Goal: Communication & Community: Answer question/provide support

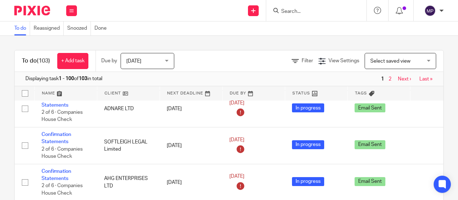
scroll to position [48, 0]
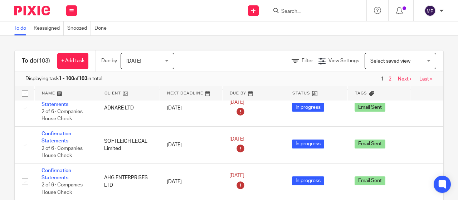
click at [291, 15] on form at bounding box center [319, 10] width 76 height 9
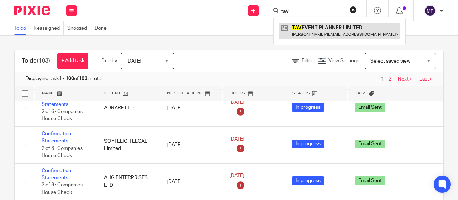
type input "tav"
click at [326, 34] on link at bounding box center [339, 31] width 121 height 16
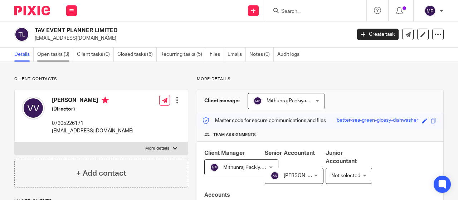
click at [67, 58] on link "Open tasks (3)" at bounding box center [55, 55] width 36 height 14
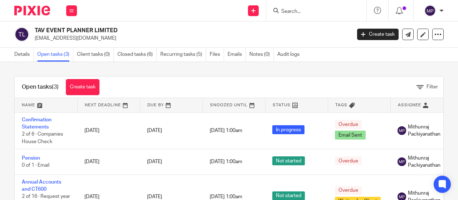
scroll to position [38, 0]
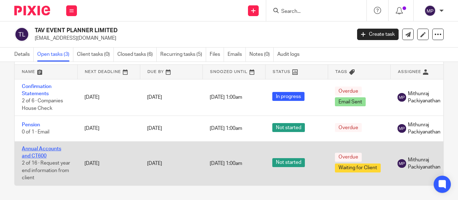
click at [51, 146] on link "Annual Accounts and CT600" at bounding box center [41, 152] width 39 height 12
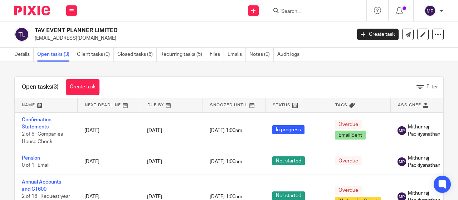
scroll to position [38, 0]
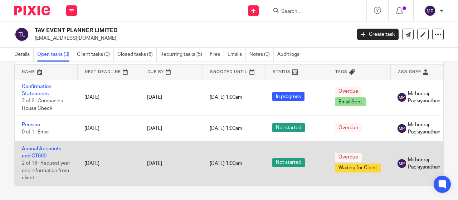
click at [41, 147] on td "Annual Accounts and CT600 2 of 16 · Request year end information from client" at bounding box center [46, 163] width 63 height 44
click at [41, 149] on link "Annual Accounts and CT600" at bounding box center [41, 152] width 39 height 12
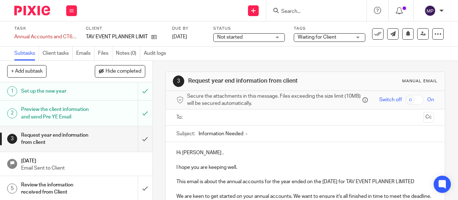
click at [234, 122] on input "text" at bounding box center [305, 117] width 231 height 8
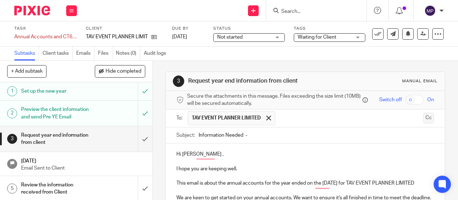
click at [423, 123] on button "Cc" at bounding box center [428, 118] width 11 height 11
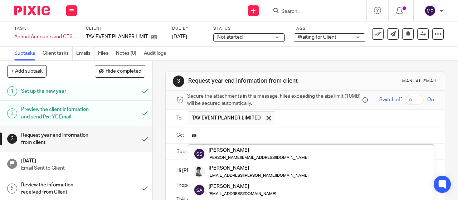
type input "s"
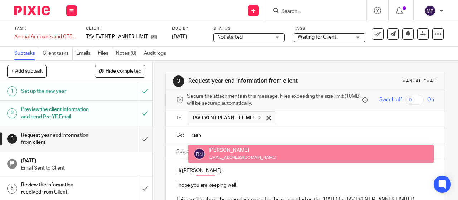
type input "rash"
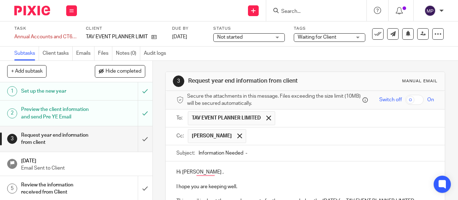
click at [296, 141] on input "text" at bounding box center [341, 136] width 182 height 14
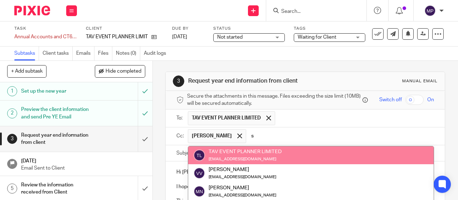
type input "sa"
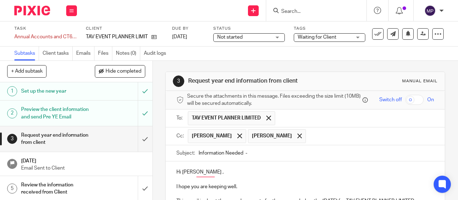
type input "s"
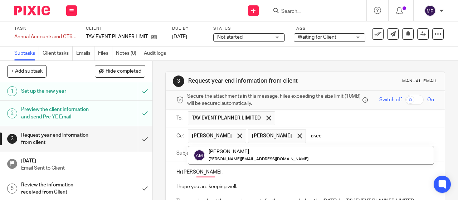
type input "akee"
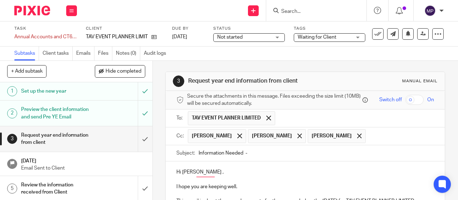
click at [271, 155] on input "Information Needed -" at bounding box center [316, 153] width 235 height 16
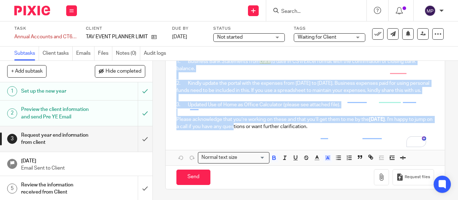
scroll to position [191, 0]
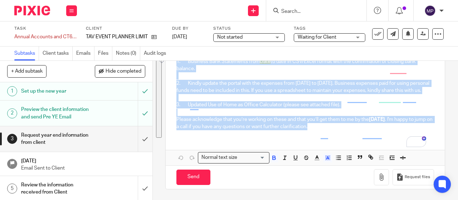
drag, startPoint x: 174, startPoint y: 172, endPoint x: 398, endPoint y: 130, distance: 227.6
click at [398, 130] on div "Hi Vijaya Kumari , I hope you are keeping well. This email is about the annual …" at bounding box center [305, 60] width 279 height 150
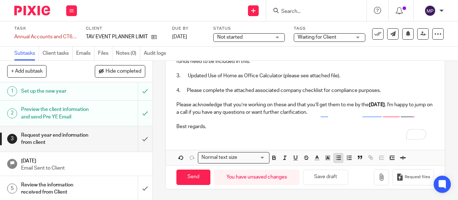
scroll to position [206, 0]
click at [377, 184] on button "button" at bounding box center [381, 177] width 15 height 16
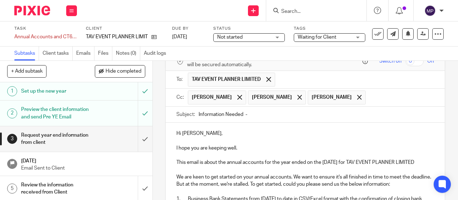
scroll to position [39, 0]
click at [271, 115] on input "Information Needed -" at bounding box center [316, 115] width 235 height 16
paste input "Information Needed - TAV EVENT PLANNER LIMITED Annual Account for YE July 2025"
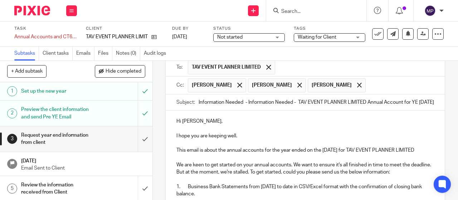
scroll to position [49, 0]
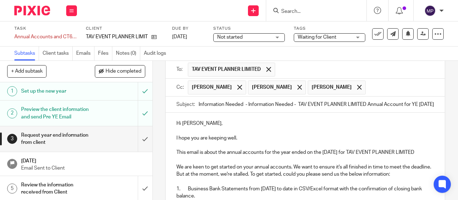
drag, startPoint x: 280, startPoint y: 108, endPoint x: 230, endPoint y: 103, distance: 50.3
click at [229, 103] on input "Information Needed - Information Needed - TAV EVENT PLANNER LIMITED Annual Acco…" at bounding box center [316, 105] width 235 height 16
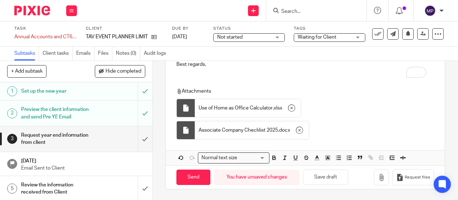
scroll to position [275, 0]
type input "Information Needed - TAV EVENT PLANNER LIMITED Annual Account for YE July 2025"
click at [198, 174] on input "Send" at bounding box center [193, 177] width 34 height 15
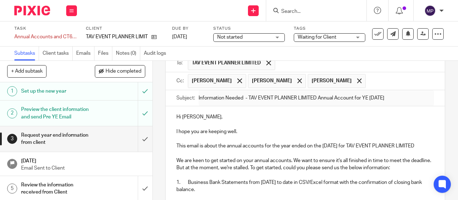
scroll to position [0, 0]
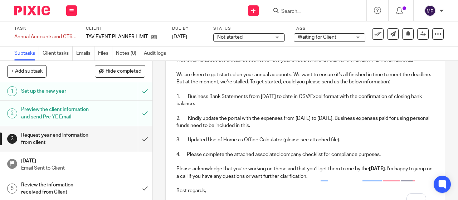
type input "Sent"
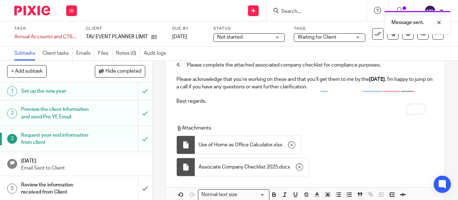
scroll to position [275, 0]
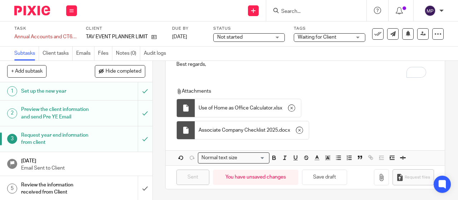
click at [323, 11] on input "Search" at bounding box center [313, 12] width 64 height 6
paste input "MONETIX LTD"
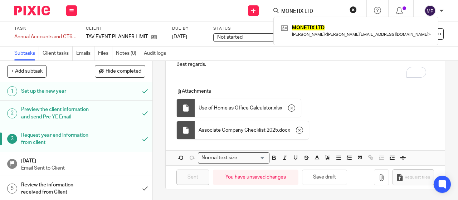
type input "MONETIX LTD"
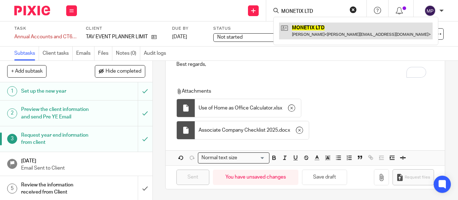
click at [333, 32] on link at bounding box center [356, 31] width 154 height 16
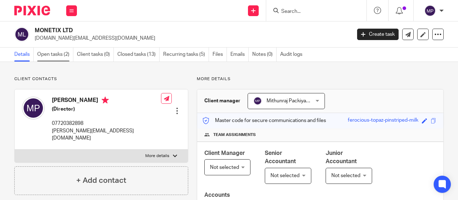
click at [52, 54] on link "Open tasks (2)" at bounding box center [55, 55] width 36 height 14
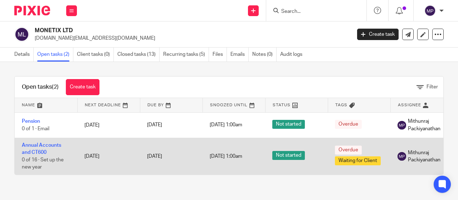
click at [35, 147] on td "Annual Accounts and CT600 0 of 16 · Set up the new year" at bounding box center [46, 156] width 63 height 36
click at [40, 148] on td "Annual Accounts and CT600 0 of 16 · Set up the new year" at bounding box center [46, 156] width 63 height 36
click at [40, 152] on link "Annual Accounts and CT600" at bounding box center [41, 149] width 39 height 12
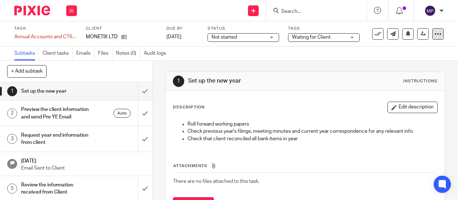
click at [437, 35] on div at bounding box center [437, 33] width 11 height 11
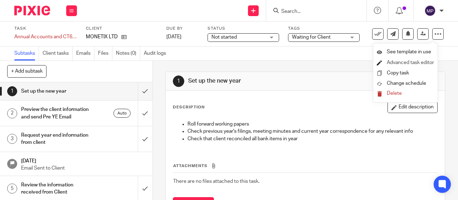
click at [418, 65] on link "Advanced task editor" at bounding box center [410, 62] width 47 height 5
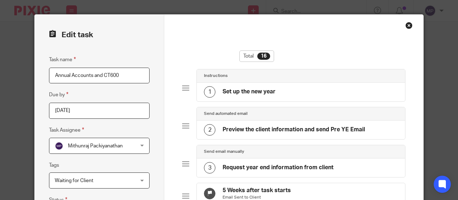
scroll to position [33, 0]
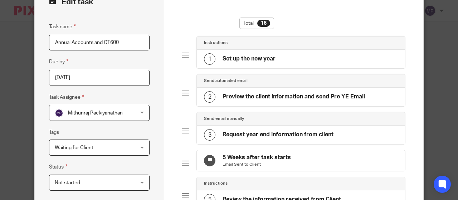
click at [259, 94] on h4 "Preview the client information and send Pre YE Email" at bounding box center [294, 97] width 142 height 8
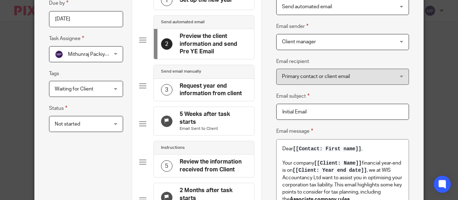
scroll to position [50, 0]
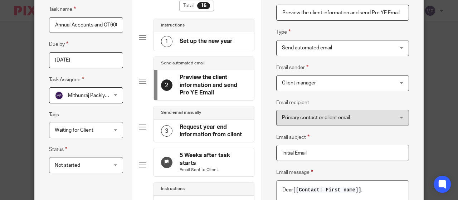
click at [316, 52] on span "Send automated email" at bounding box center [333, 47] width 102 height 15
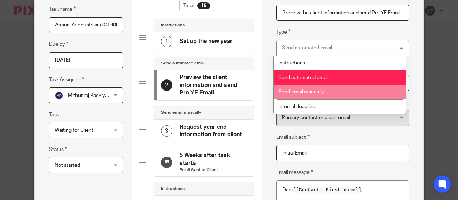
click at [320, 96] on li "Send email manually" at bounding box center [340, 92] width 132 height 15
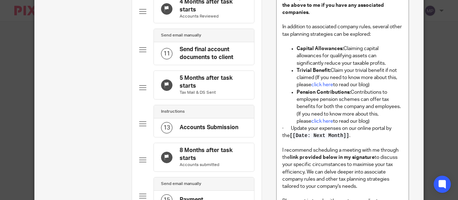
scroll to position [624, 0]
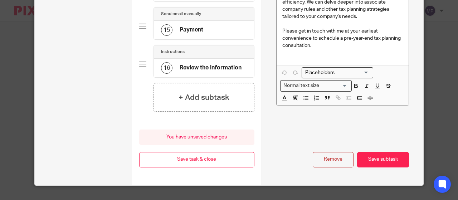
click at [380, 159] on button "Save subtask" at bounding box center [383, 159] width 52 height 15
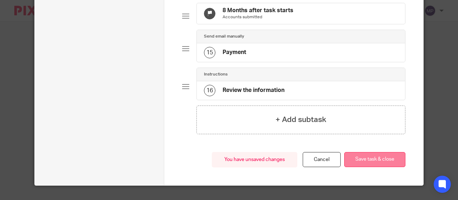
click at [366, 162] on button "Save task & close" at bounding box center [374, 159] width 61 height 15
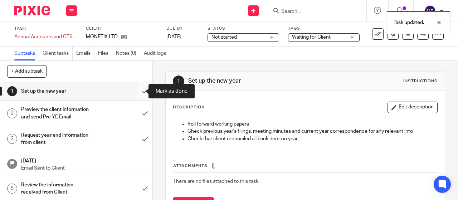
click at [140, 88] on input "submit" at bounding box center [76, 91] width 152 height 18
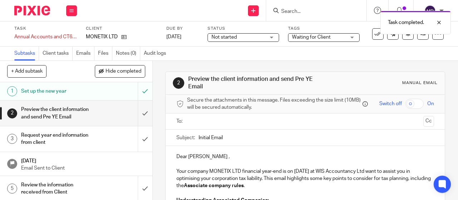
click at [142, 113] on input "submit" at bounding box center [76, 113] width 152 height 25
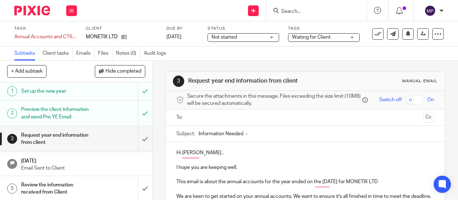
scroll to position [10, 0]
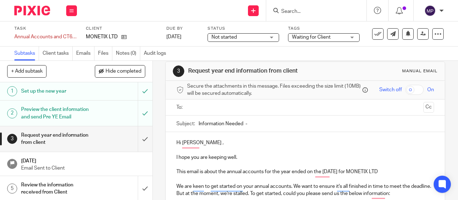
click at [269, 129] on input "Information Needed -" at bounding box center [316, 124] width 235 height 16
click at [254, 120] on input "Information Needed -" at bounding box center [316, 124] width 235 height 16
paste input "Annual Account for YE [DATE]"
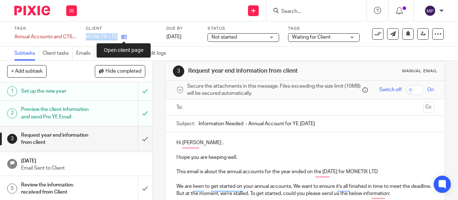
drag, startPoint x: 87, startPoint y: 36, endPoint x: 121, endPoint y: 38, distance: 34.7
click at [121, 38] on div "MONETIX LTD" at bounding box center [122, 36] width 72 height 7
copy div "MONETIX LTD"
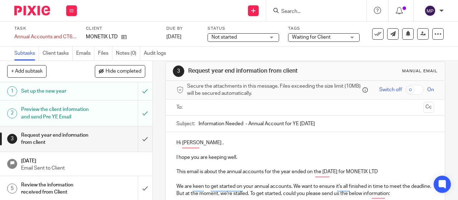
click at [248, 126] on input "Information Needed - Annual Account for YE July 2025" at bounding box center [316, 124] width 235 height 16
paste input "MONETIX LTD"
type input "Information Needed - MONETIX LTD Annual Account for YE July 2025"
click at [229, 109] on input "text" at bounding box center [305, 107] width 231 height 8
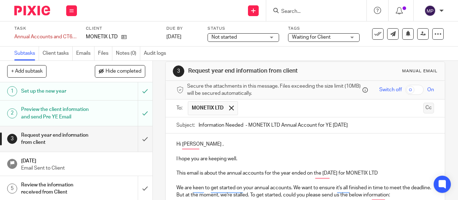
click at [423, 109] on button "Cc" at bounding box center [428, 108] width 11 height 11
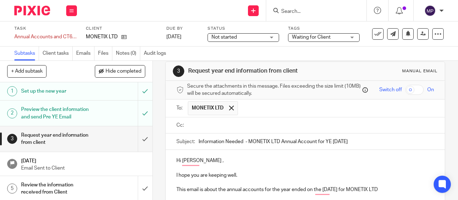
scroll to position [38, 0]
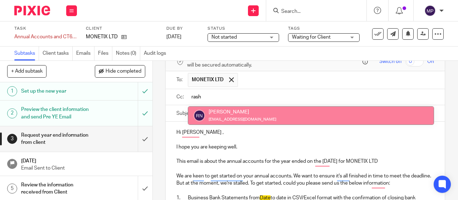
type input "rash"
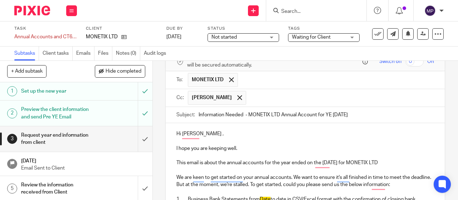
click at [263, 101] on input "text" at bounding box center [341, 98] width 182 height 14
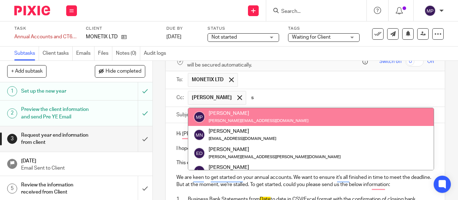
type input "sa"
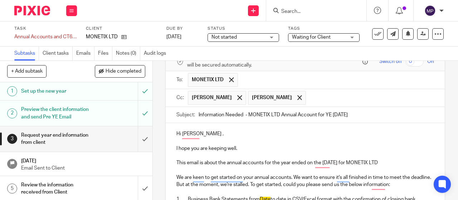
type input "s"
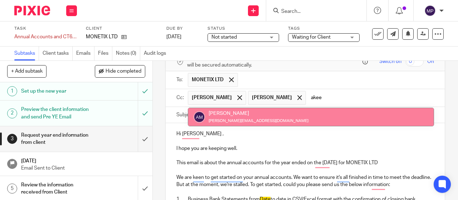
type input "akee"
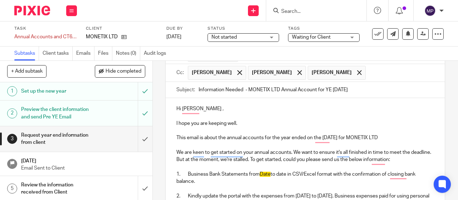
scroll to position [78, 0]
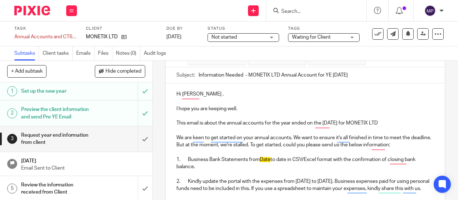
click at [271, 161] on p "1. Business Bank Statements from Date to date in CSV/Excel format with the conf…" at bounding box center [305, 163] width 258 height 15
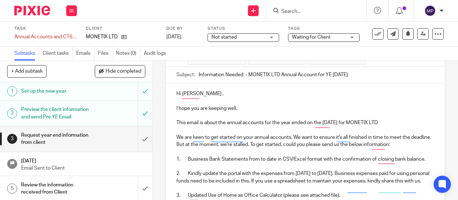
scroll to position [78, 0]
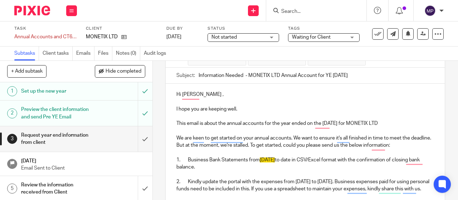
drag, startPoint x: 287, startPoint y: 161, endPoint x: 258, endPoint y: 162, distance: 29.3
click at [258, 162] on p "1. Business Bank Statements from 01/08/2024 to date in CSV/Excel format with th…" at bounding box center [305, 163] width 258 height 15
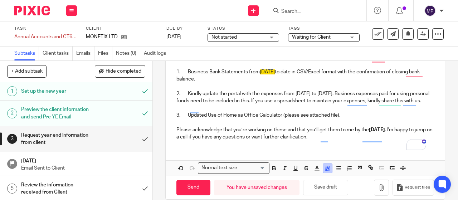
scroll to position [184, 0]
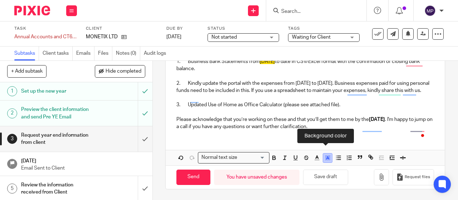
click at [328, 159] on icon "button" at bounding box center [328, 158] width 6 height 6
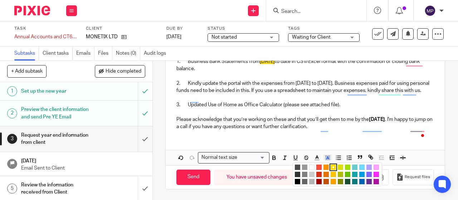
click at [310, 167] on li "color:#FFFFFF" at bounding box center [311, 167] width 5 height 5
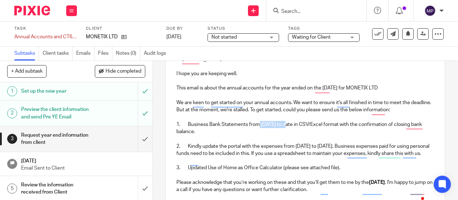
scroll to position [112, 0]
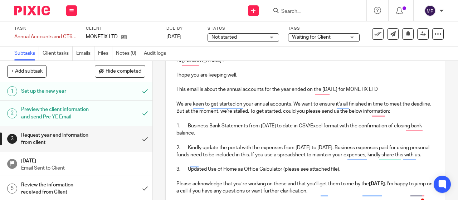
click at [291, 158] on p "2. Kindly update the portal with the expenses from August 2024 to 31 Jul 2025. …" at bounding box center [305, 151] width 258 height 15
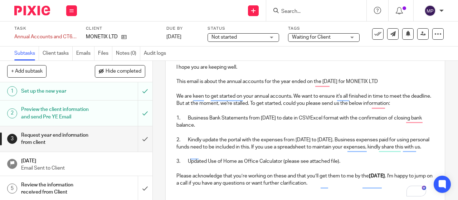
scroll to position [120, 0]
drag, startPoint x: 360, startPoint y: 141, endPoint x: 374, endPoint y: 153, distance: 18.8
click at [374, 150] on p "2. Kindly update the portal with the expenses from August 2024 to 31 Jul 2025. …" at bounding box center [305, 143] width 258 height 15
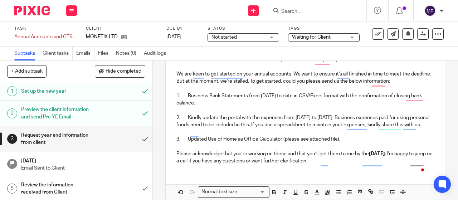
scroll to position [153, 0]
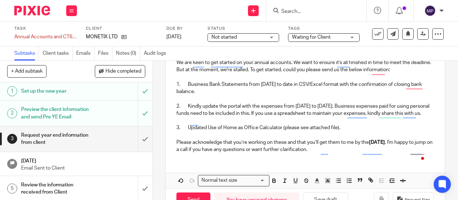
click at [268, 117] on p "2. Kindly update the portal with the expenses from August 2024 to 31 Jul 2025. …" at bounding box center [305, 110] width 258 height 15
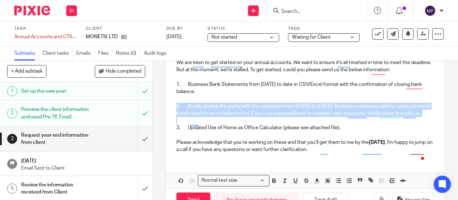
drag, startPoint x: 226, startPoint y: 123, endPoint x: 165, endPoint y: 109, distance: 62.2
click at [166, 109] on div "Secure the attachments in this message. Files exceeding the size limit (10MB) w…" at bounding box center [305, 75] width 279 height 274
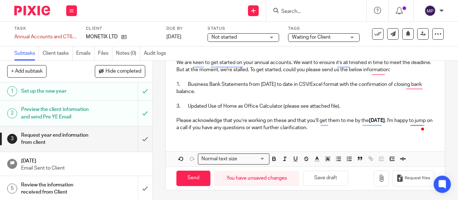
click at [176, 109] on p "3. Updated Use of Home as Office Calculator (please see attached file)." at bounding box center [305, 106] width 258 height 7
click at [341, 109] on p "2. Updated Use of Home as Office Calculator (please see attached file)." at bounding box center [305, 106] width 258 height 7
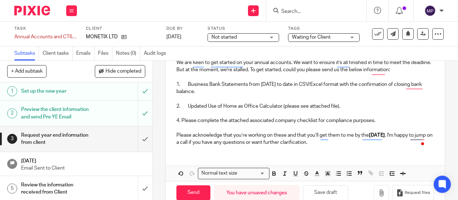
click at [176, 121] on p "4. Please complete the attached associated company checklist for compliance pur…" at bounding box center [305, 120] width 258 height 7
click at [179, 122] on p "3. Please complete the attached associated company checklist for compliance pur…" at bounding box center [305, 120] width 258 height 7
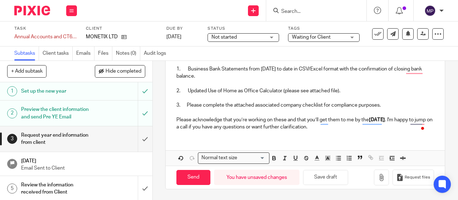
scroll to position [55, 0]
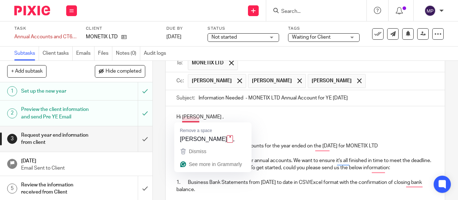
click at [196, 120] on p "Hi Michel ," at bounding box center [305, 116] width 258 height 7
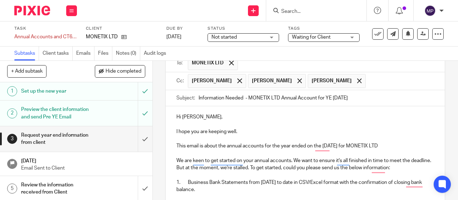
click at [306, 66] on input "text" at bounding box center [337, 63] width 190 height 14
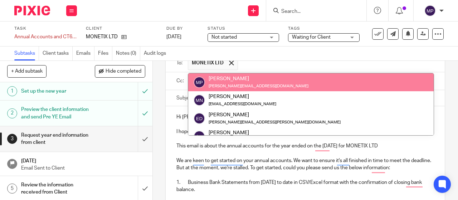
click at [306, 66] on input "text" at bounding box center [337, 63] width 190 height 14
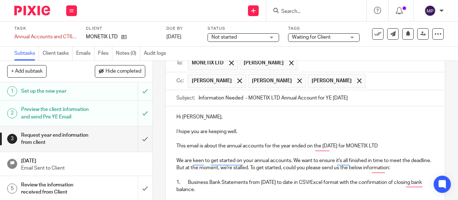
click at [283, 24] on div "Task Annual Accounts and CT600 Save Annual Accounts and CT600 2 /16 Client MONE…" at bounding box center [229, 33] width 458 height 25
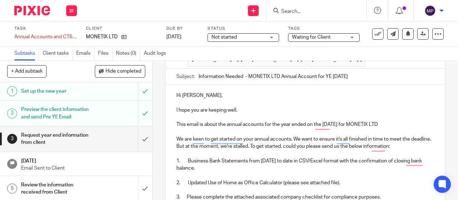
scroll to position [45, 0]
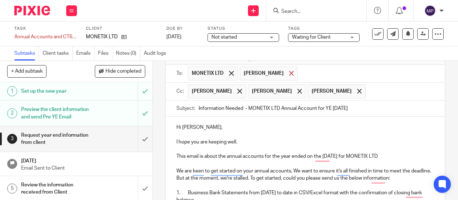
click at [295, 79] on div at bounding box center [291, 73] width 8 height 11
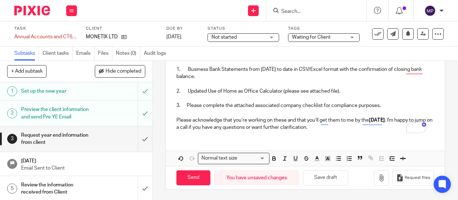
scroll to position [169, 0]
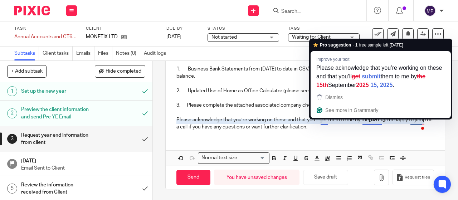
click at [371, 121] on strong "[DATE]" at bounding box center [377, 119] width 16 height 5
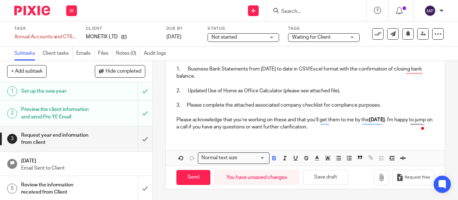
click at [385, 122] on strong "[DATE]" at bounding box center [377, 119] width 16 height 5
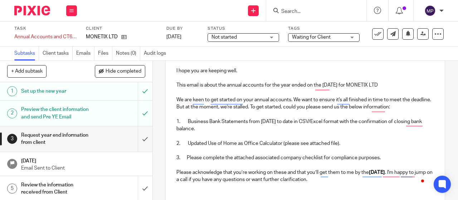
scroll to position [116, 0]
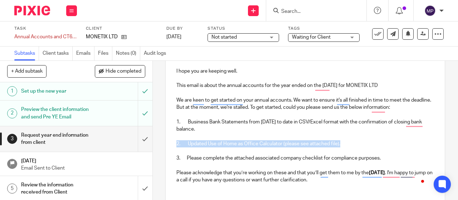
drag, startPoint x: 345, startPoint y: 148, endPoint x: 173, endPoint y: 144, distance: 171.4
click at [173, 144] on div "Hi Michel, I hope you are keeping well. This email is about the annual accounts…" at bounding box center [305, 117] width 279 height 143
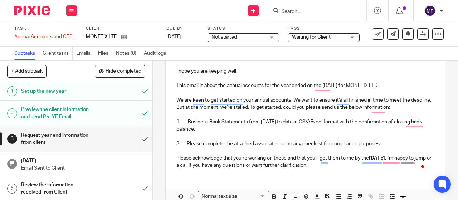
click at [177, 146] on p "3. Please complete the attached associated company checklist for compliance pur…" at bounding box center [305, 143] width 258 height 7
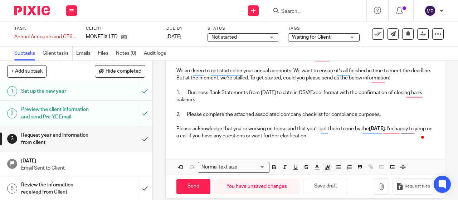
scroll to position [155, 0]
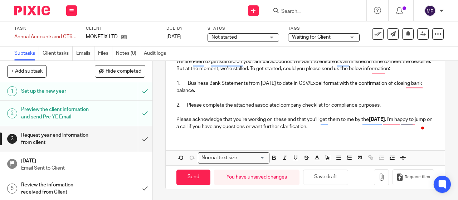
click at [367, 128] on p "Please acknowledge that you’re working on these and that you’ll get them to me …" at bounding box center [305, 123] width 258 height 15
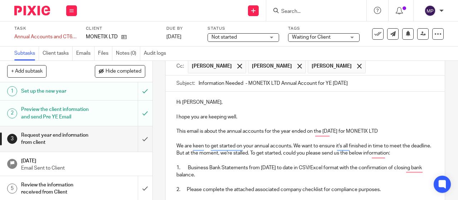
scroll to position [170, 0]
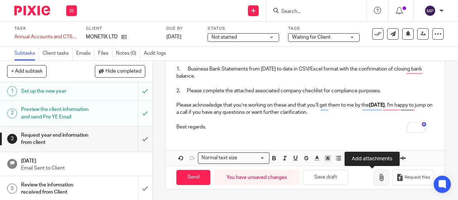
click at [374, 176] on button "button" at bounding box center [381, 178] width 15 height 16
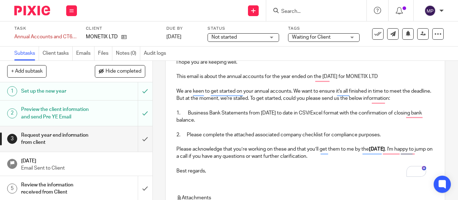
scroll to position [209, 0]
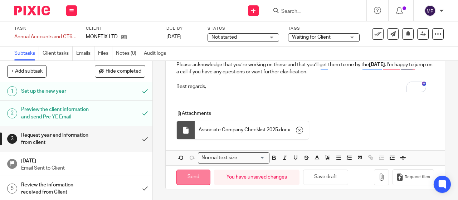
click at [189, 179] on input "Send" at bounding box center [193, 177] width 34 height 15
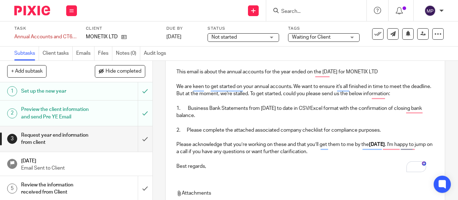
type input "Sent"
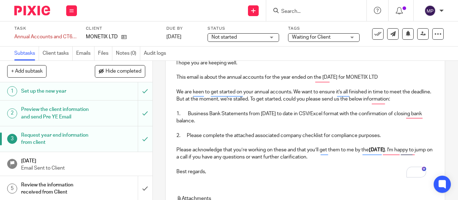
scroll to position [121, 0]
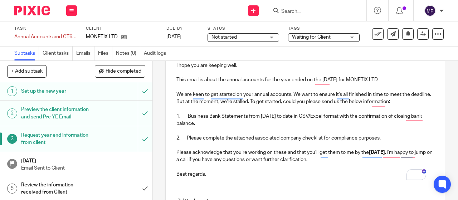
click at [299, 9] on input "Search" at bounding box center [313, 12] width 64 height 6
paste input "RVS INFORMATION SECURITY Limited"
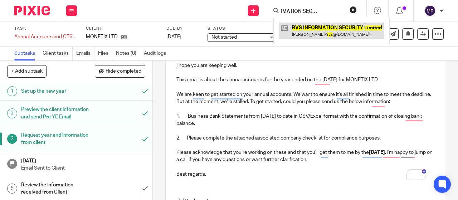
type input "RVS INFORMATION SECURITY Limited"
click at [308, 25] on link at bounding box center [331, 31] width 105 height 16
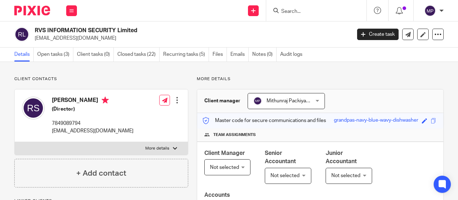
click at [53, 60] on link "Open tasks (3)" at bounding box center [55, 55] width 36 height 14
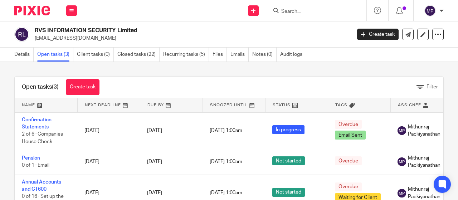
scroll to position [31, 0]
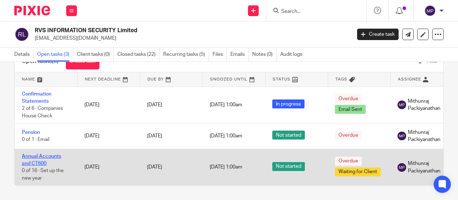
click at [42, 156] on link "Annual Accounts and CT600" at bounding box center [41, 160] width 39 height 12
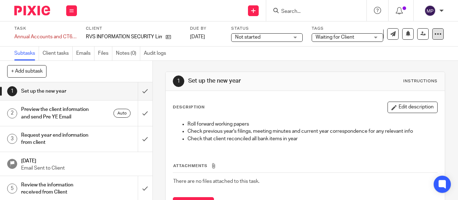
click at [434, 34] on icon at bounding box center [437, 33] width 7 height 7
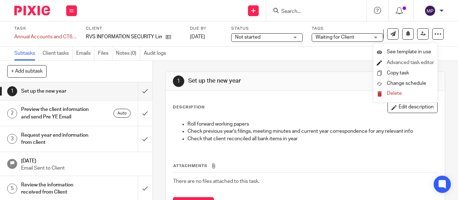
click at [407, 58] on li "Advanced task editor" at bounding box center [405, 63] width 57 height 10
click at [408, 60] on li "Advanced task editor" at bounding box center [405, 63] width 57 height 10
click at [433, 60] on link "Advanced task editor" at bounding box center [410, 62] width 47 height 5
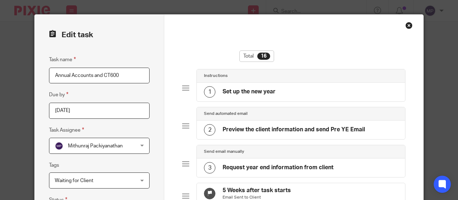
click at [245, 123] on div "2 Preview the client information and send Pre YE Email" at bounding box center [301, 130] width 208 height 19
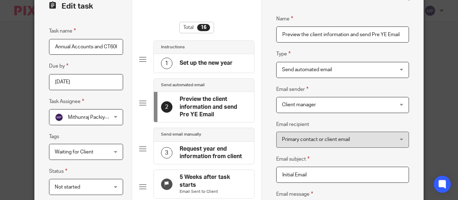
scroll to position [29, 0]
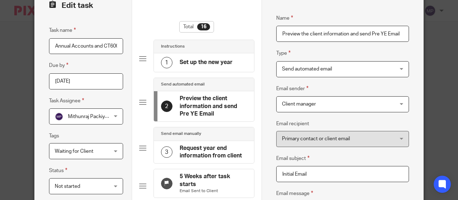
click at [315, 70] on span "Send automated email" at bounding box center [307, 69] width 50 height 5
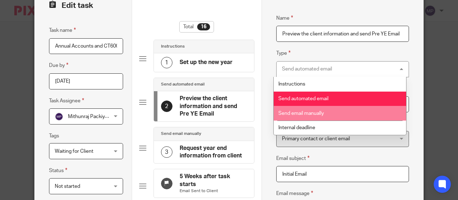
click at [331, 114] on li "Send email manually" at bounding box center [340, 113] width 132 height 15
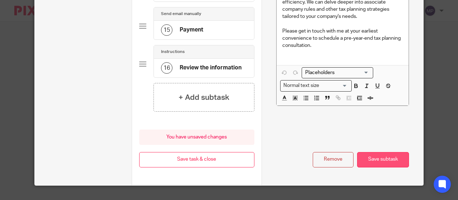
click at [390, 161] on button "Save subtask" at bounding box center [383, 159] width 52 height 15
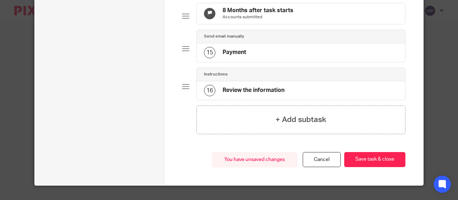
scroll to position [532, 0]
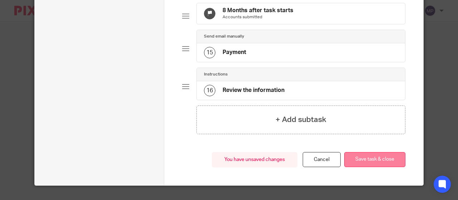
click at [389, 161] on button "Save task & close" at bounding box center [374, 159] width 61 height 15
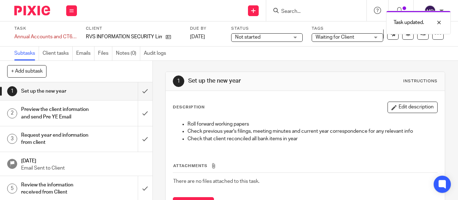
scroll to position [13, 0]
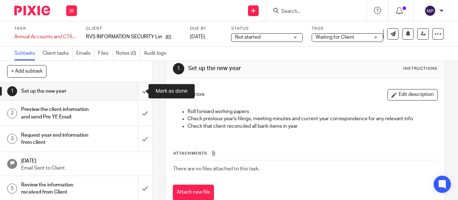
click at [142, 93] on input "submit" at bounding box center [76, 91] width 152 height 18
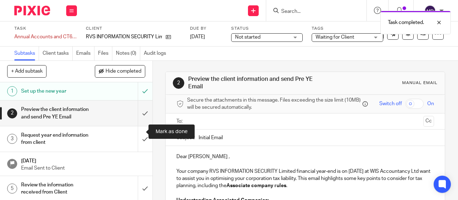
scroll to position [15, 0]
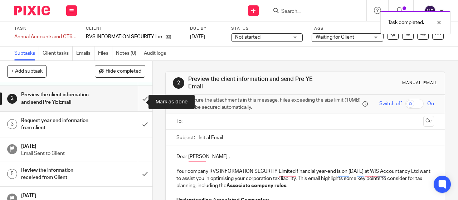
click at [137, 107] on input "submit" at bounding box center [76, 98] width 152 height 25
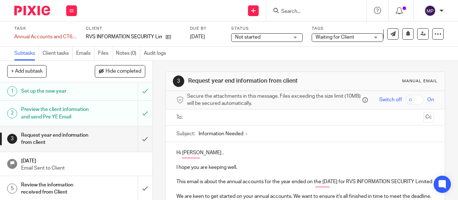
scroll to position [9, 0]
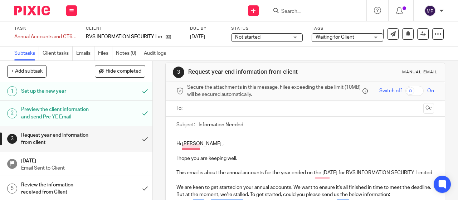
click at [197, 147] on p "Hi [PERSON_NAME] ," at bounding box center [305, 143] width 258 height 7
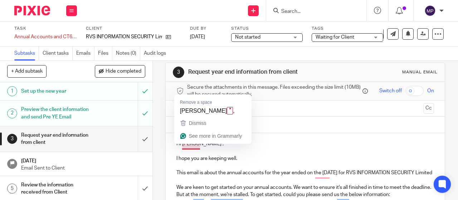
click at [196, 147] on p "Hi [PERSON_NAME] ," at bounding box center [305, 143] width 258 height 7
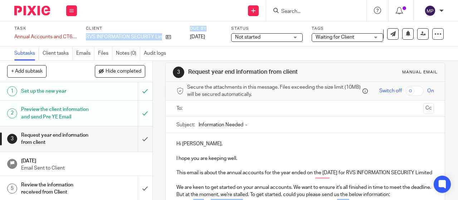
drag, startPoint x: 84, startPoint y: 38, endPoint x: 188, endPoint y: 34, distance: 103.1
click at [188, 34] on div "Task Annual Accounts and CT600 Save Annual Accounts and CT600 2 /16 Client RVS …" at bounding box center [175, 34] width 322 height 16
click at [157, 43] on div "Task Annual Accounts and CT600 Save Annual Accounts and CT600 2 /16 Client RVS …" at bounding box center [229, 33] width 458 height 25
drag, startPoint x: 112, startPoint y: 34, endPoint x: 174, endPoint y: 33, distance: 62.3
click at [174, 33] on div "Client RVS INFORMATION SECURITY Limited" at bounding box center [133, 34] width 95 height 16
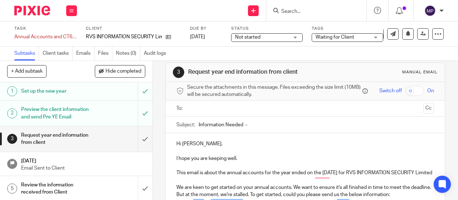
click at [272, 128] on input "Information Needed -" at bounding box center [316, 125] width 235 height 16
paste input "RVS INFORMATION SECURITY Limited"
paste input "Annual Account for YE [DATE]"
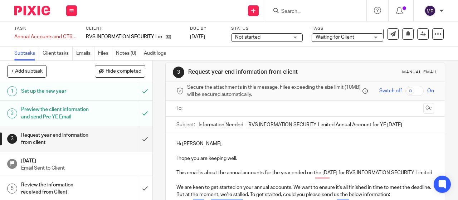
type input "Information Needed - RVS INFORMATION SECURITY Limited Annual Account for YE [DA…"
click at [267, 109] on input "text" at bounding box center [305, 108] width 231 height 8
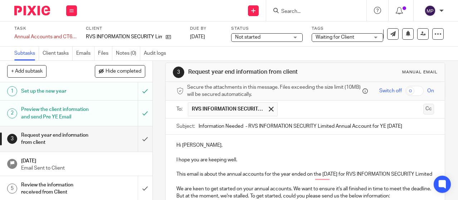
click at [423, 113] on button "Cc" at bounding box center [428, 109] width 11 height 11
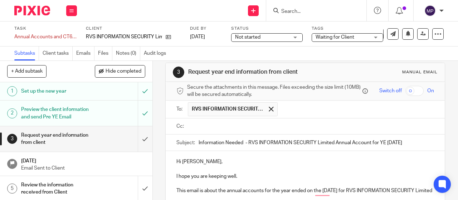
click at [269, 127] on input "text" at bounding box center [311, 126] width 242 height 8
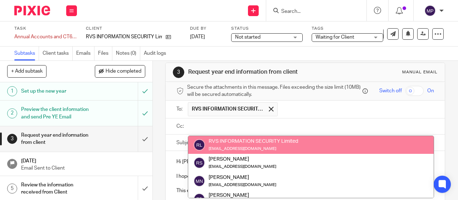
click at [261, 129] on input "text" at bounding box center [311, 126] width 242 height 8
type input "ras"
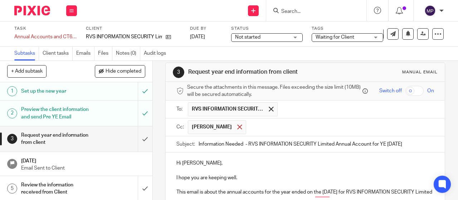
click at [242, 129] on span at bounding box center [239, 127] width 5 height 5
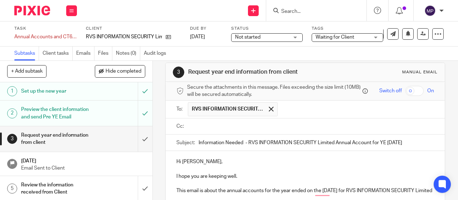
click at [231, 129] on input "text" at bounding box center [311, 126] width 242 height 8
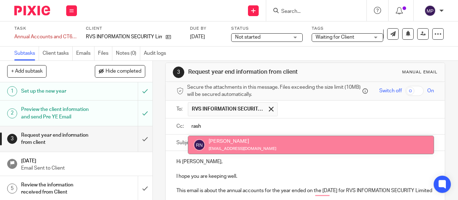
type input "rashm"
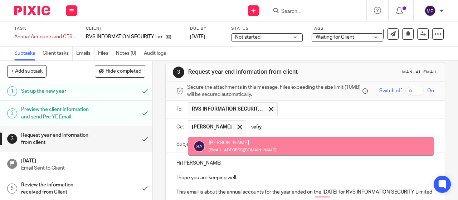
type input "[PERSON_NAME]"
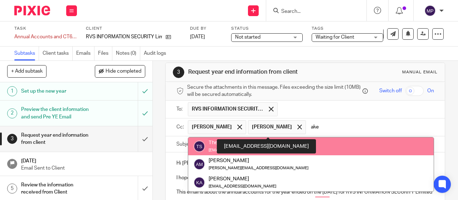
type input "akee"
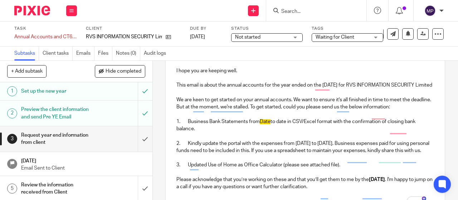
scroll to position [117, 0]
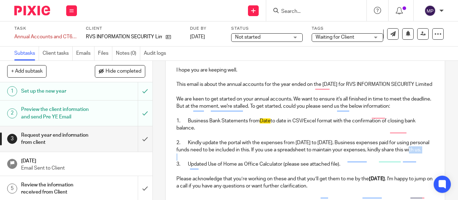
drag, startPoint x: 344, startPoint y: 175, endPoint x: 188, endPoint y: 165, distance: 156.3
click at [185, 166] on div "Hi [PERSON_NAME], I hope you are keeping well. This email is about the annual a…" at bounding box center [305, 120] width 279 height 150
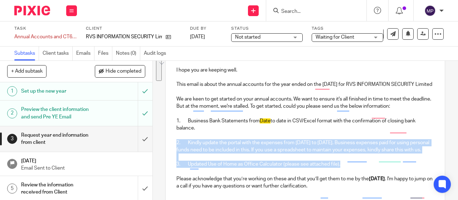
drag, startPoint x: 344, startPoint y: 181, endPoint x: 171, endPoint y: 153, distance: 174.3
click at [171, 153] on div "Hi [PERSON_NAME], I hope you are keeping well. This email is about the annual a…" at bounding box center [305, 120] width 279 height 150
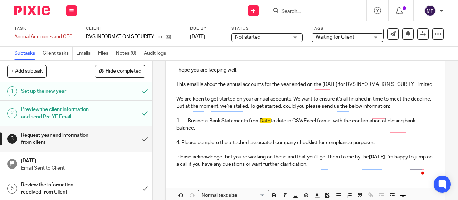
click at [176, 146] on p "4. Please complete the attached associated company checklist for compliance pur…" at bounding box center [305, 142] width 258 height 7
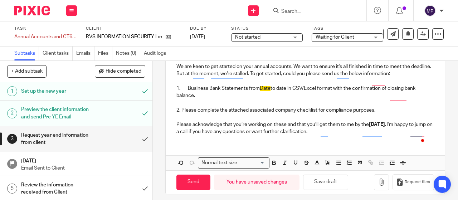
scroll to position [151, 0]
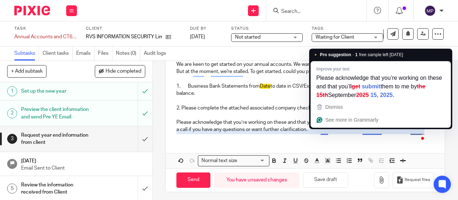
click at [372, 125] on strong "[DATE]" at bounding box center [377, 122] width 16 height 5
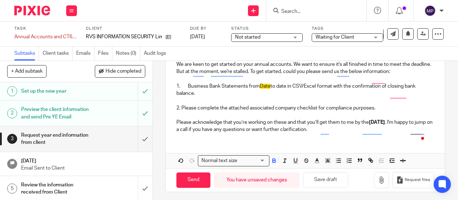
drag, startPoint x: 381, startPoint y: 132, endPoint x: 407, endPoint y: 130, distance: 25.8
click at [385, 125] on strong "[DATE]" at bounding box center [377, 122] width 16 height 5
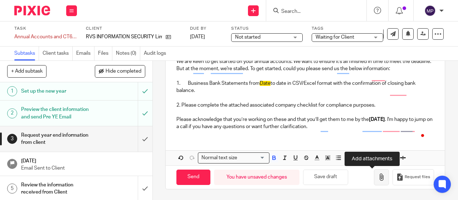
click at [376, 184] on button "button" at bounding box center [381, 177] width 15 height 16
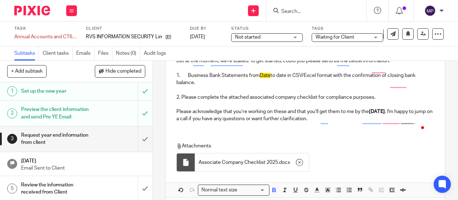
click at [347, 123] on p "Please acknowledge that you’re working on these and that you’ll get them to me …" at bounding box center [305, 115] width 258 height 15
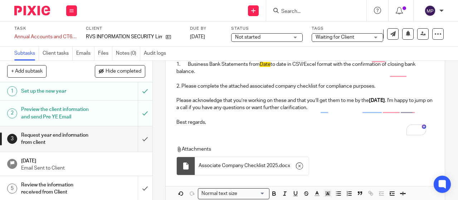
scroll to position [173, 0]
click at [272, 74] on p "1. Business Bank Statements from Date to date in CSV/Excel format with the conf…" at bounding box center [305, 68] width 258 height 15
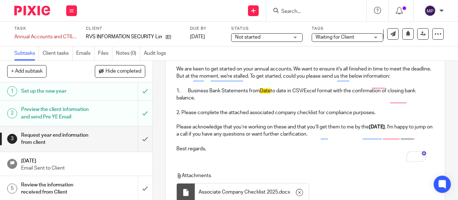
click at [272, 102] on p "1. Business Bank Statements from Date to date in CSV/Excel format with the conf…" at bounding box center [305, 94] width 258 height 15
click at [271, 102] on p "1. Business Bank Statements from Date to date in CSV/Excel format with the conf…" at bounding box center [305, 94] width 258 height 15
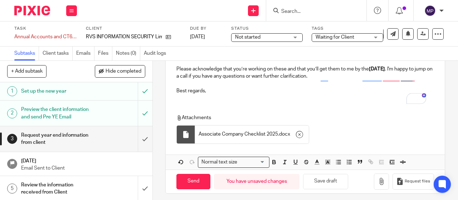
scroll to position [211, 0]
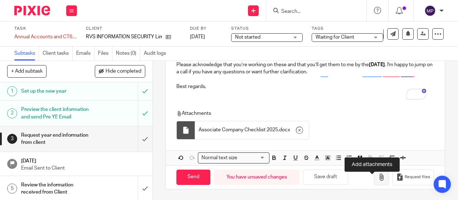
click at [376, 185] on button "button" at bounding box center [381, 177] width 15 height 16
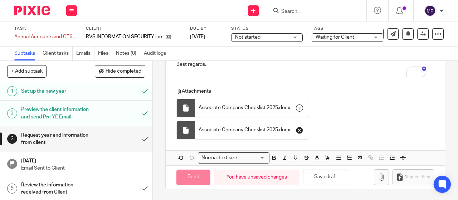
click at [296, 132] on icon "button" at bounding box center [299, 130] width 7 height 7
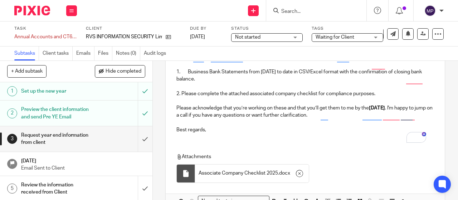
scroll to position [166, 0]
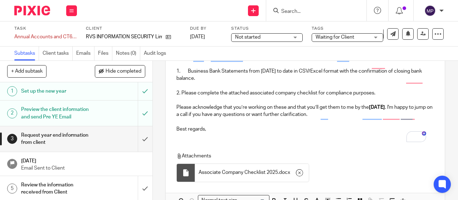
click at [180, 97] on p "2. Please complete the attached associated company checklist for compliance pur…" at bounding box center [305, 92] width 258 height 7
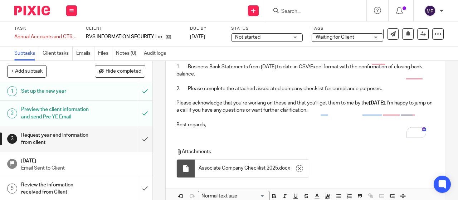
scroll to position [217, 0]
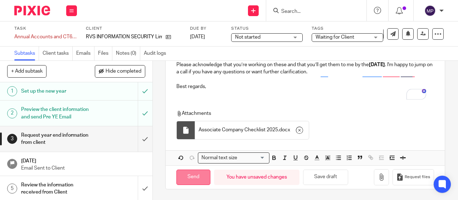
click at [186, 175] on input "Send" at bounding box center [193, 177] width 34 height 15
type input "Sent"
